Goal: Information Seeking & Learning: Check status

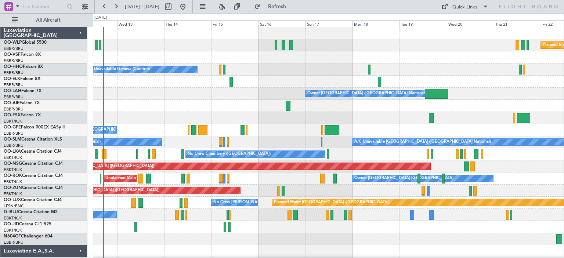
click at [260, 100] on div at bounding box center [328, 106] width 471 height 12
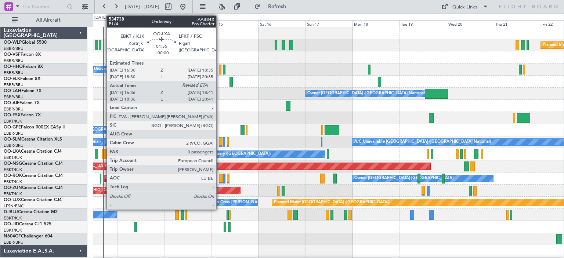
click at [103, 153] on div at bounding box center [104, 154] width 4 height 10
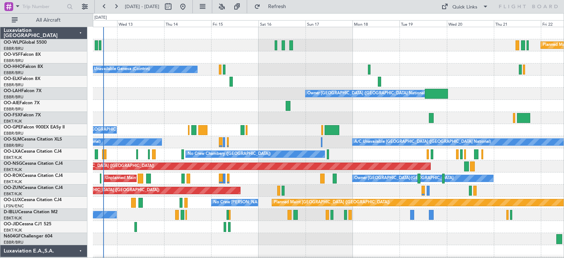
click at [340, 60] on div at bounding box center [328, 57] width 471 height 12
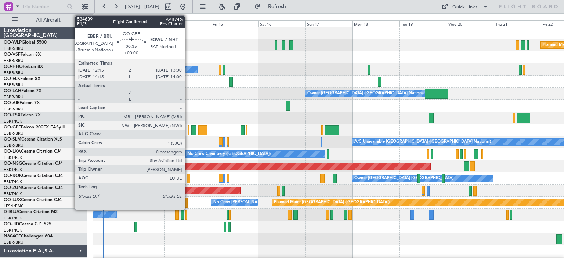
click at [188, 127] on div at bounding box center [189, 130] width 2 height 10
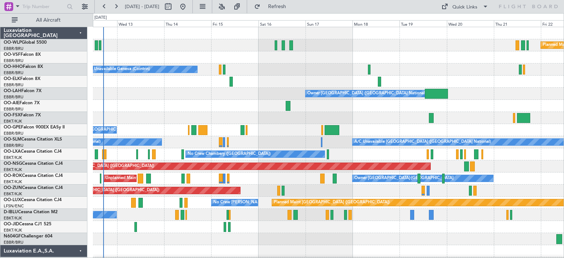
click at [330, 68] on div "A/C Unavailable Geneva (Cointrin)" at bounding box center [328, 70] width 471 height 12
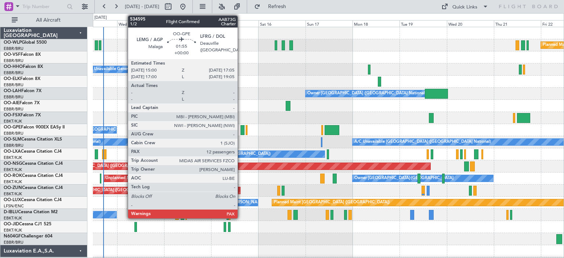
click at [241, 128] on div at bounding box center [243, 130] width 4 height 10
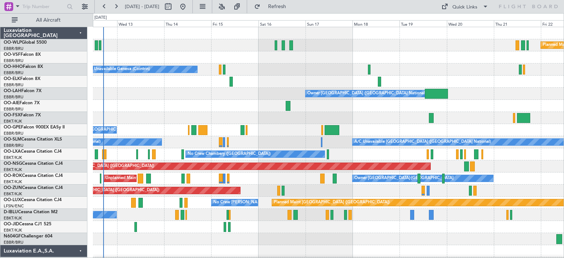
click at [331, 47] on div "Planned Maint [GEOGRAPHIC_DATA] ([GEOGRAPHIC_DATA])" at bounding box center [328, 45] width 471 height 12
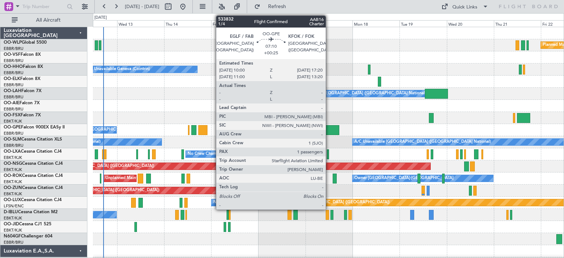
click at [330, 129] on div at bounding box center [332, 130] width 15 height 10
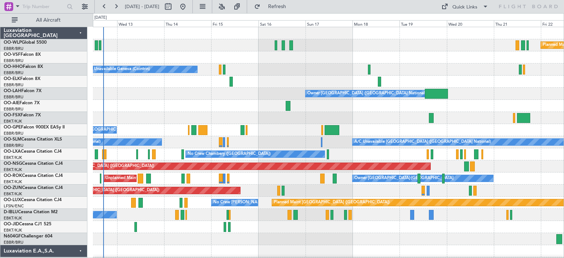
click at [324, 62] on div at bounding box center [328, 57] width 471 height 12
click at [274, 120] on div at bounding box center [328, 118] width 471 height 12
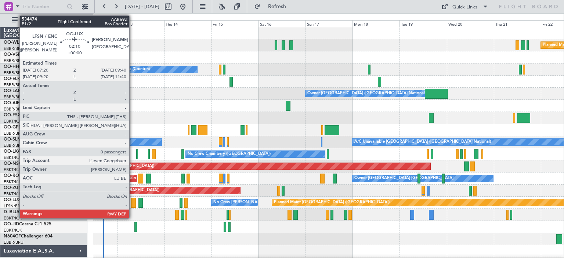
click at [133, 199] on div at bounding box center [133, 203] width 5 height 10
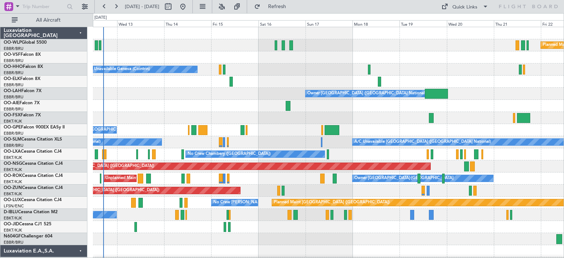
click at [154, 242] on div at bounding box center [328, 239] width 471 height 12
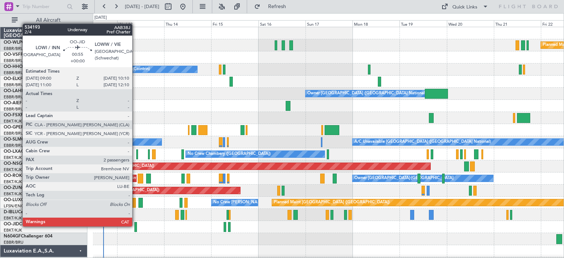
click at [136, 226] on div at bounding box center [135, 227] width 3 height 10
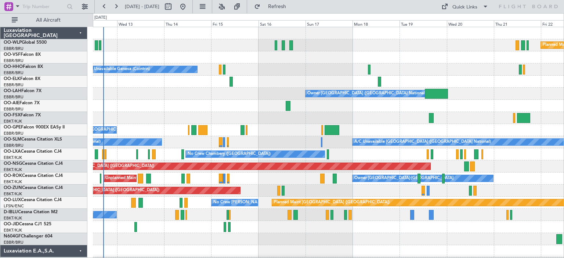
click at [309, 70] on div "A/C Unavailable Geneva (Cointrin)" at bounding box center [328, 70] width 471 height 12
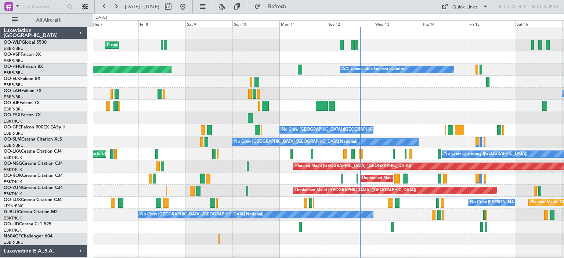
click at [411, 104] on div at bounding box center [328, 106] width 471 height 12
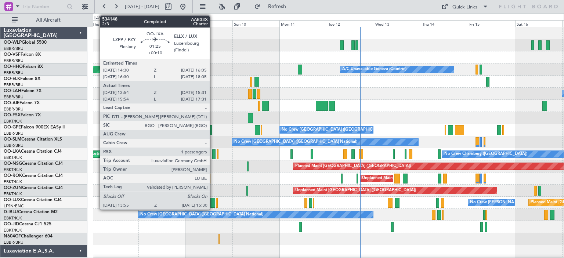
click at [213, 153] on div at bounding box center [213, 154] width 3 height 10
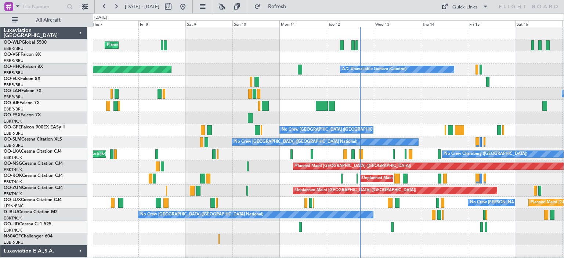
click at [306, 55] on div at bounding box center [328, 57] width 471 height 12
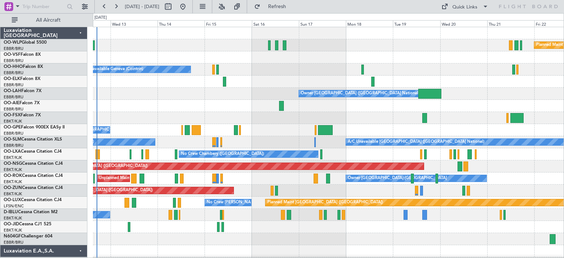
click at [165, 127] on div "Planned Maint [GEOGRAPHIC_DATA] ([GEOGRAPHIC_DATA]) A/C Unavailable Geneva (Coi…" at bounding box center [328, 245] width 471 height 436
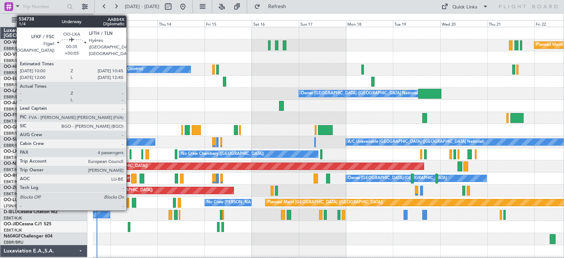
click at [130, 153] on div at bounding box center [131, 154] width 2 height 10
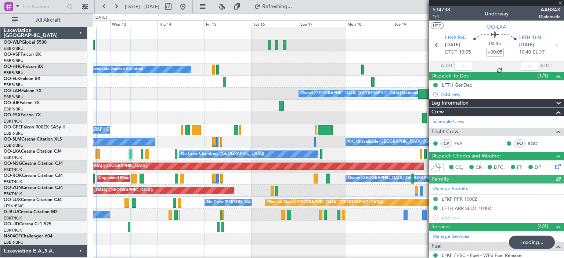
scroll to position [124, 0]
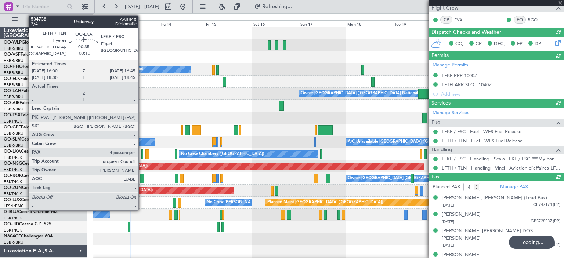
click at [142, 152] on div at bounding box center [142, 154] width 2 height 10
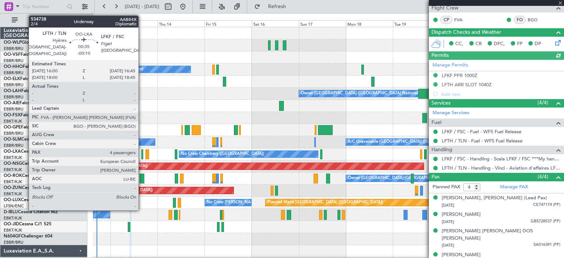
type input "-00:10"
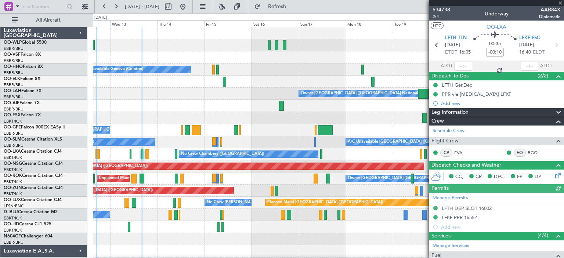
scroll to position [151, 0]
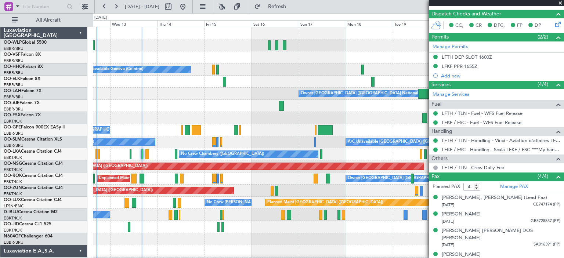
click at [561, 3] on span at bounding box center [560, 3] width 7 height 7
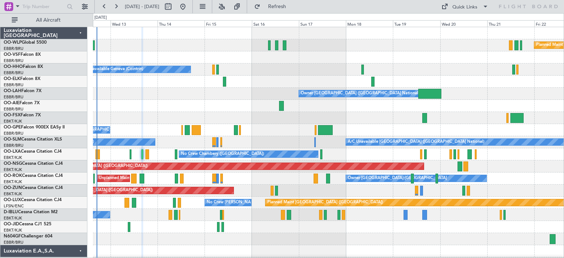
type input "0"
click at [238, 57] on div at bounding box center [328, 57] width 471 height 12
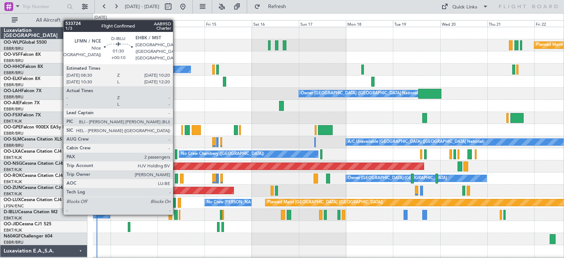
click at [176, 214] on div at bounding box center [176, 215] width 4 height 10
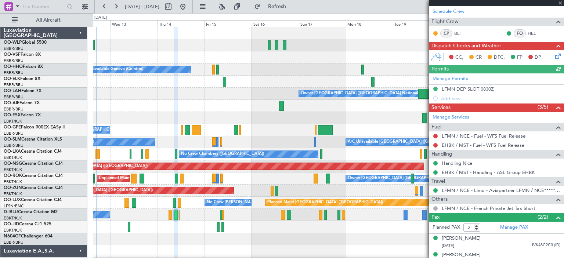
scroll to position [118, 0]
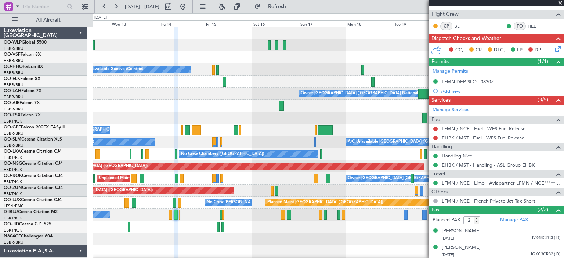
click at [561, 3] on span at bounding box center [560, 3] width 7 height 7
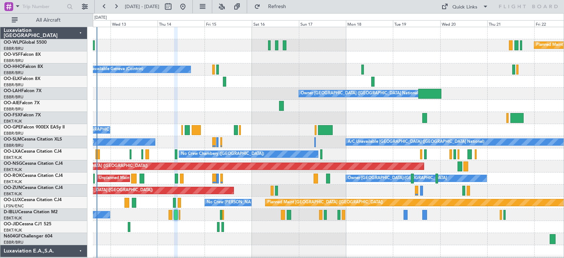
type input "0"
click at [270, 82] on div at bounding box center [328, 82] width 471 height 12
click at [206, 88] on div "Owner [GEOGRAPHIC_DATA] ([GEOGRAPHIC_DATA] National)" at bounding box center [328, 94] width 471 height 12
